Goal: Task Accomplishment & Management: Manage account settings

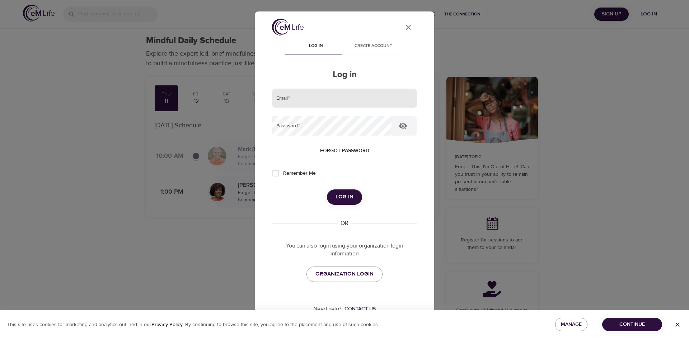
click at [338, 95] on input "email" at bounding box center [344, 98] width 145 height 19
type input "[PERSON_NAME][EMAIL_ADDRESS][PERSON_NAME][DOMAIN_NAME]"
click at [327, 189] on button "Log in" at bounding box center [344, 196] width 35 height 15
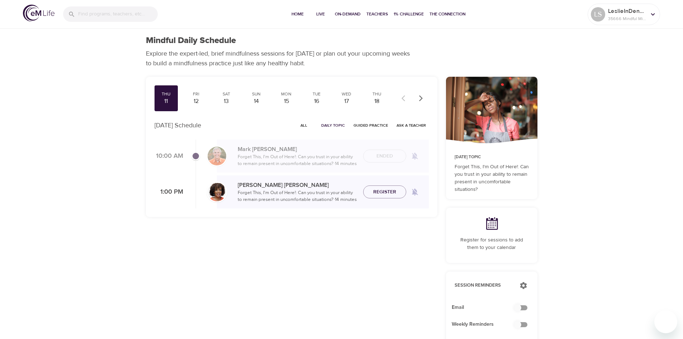
checkbox input "true"
click at [298, 13] on span "Home" at bounding box center [297, 14] width 17 height 8
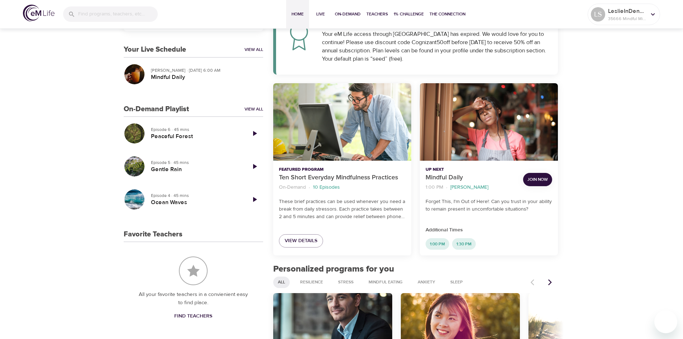
scroll to position [133, 0]
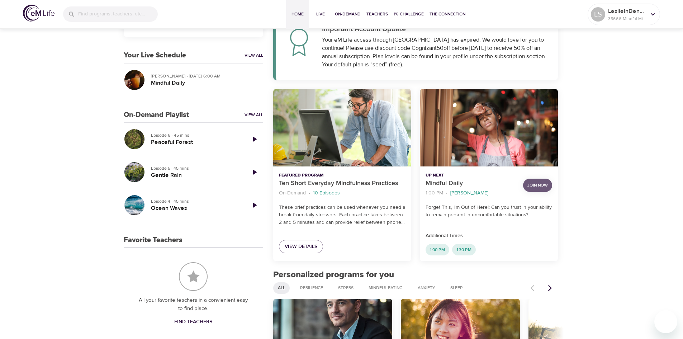
click at [535, 186] on span "Join Now" at bounding box center [538, 185] width 20 height 8
